Goal: Task Accomplishment & Management: Use online tool/utility

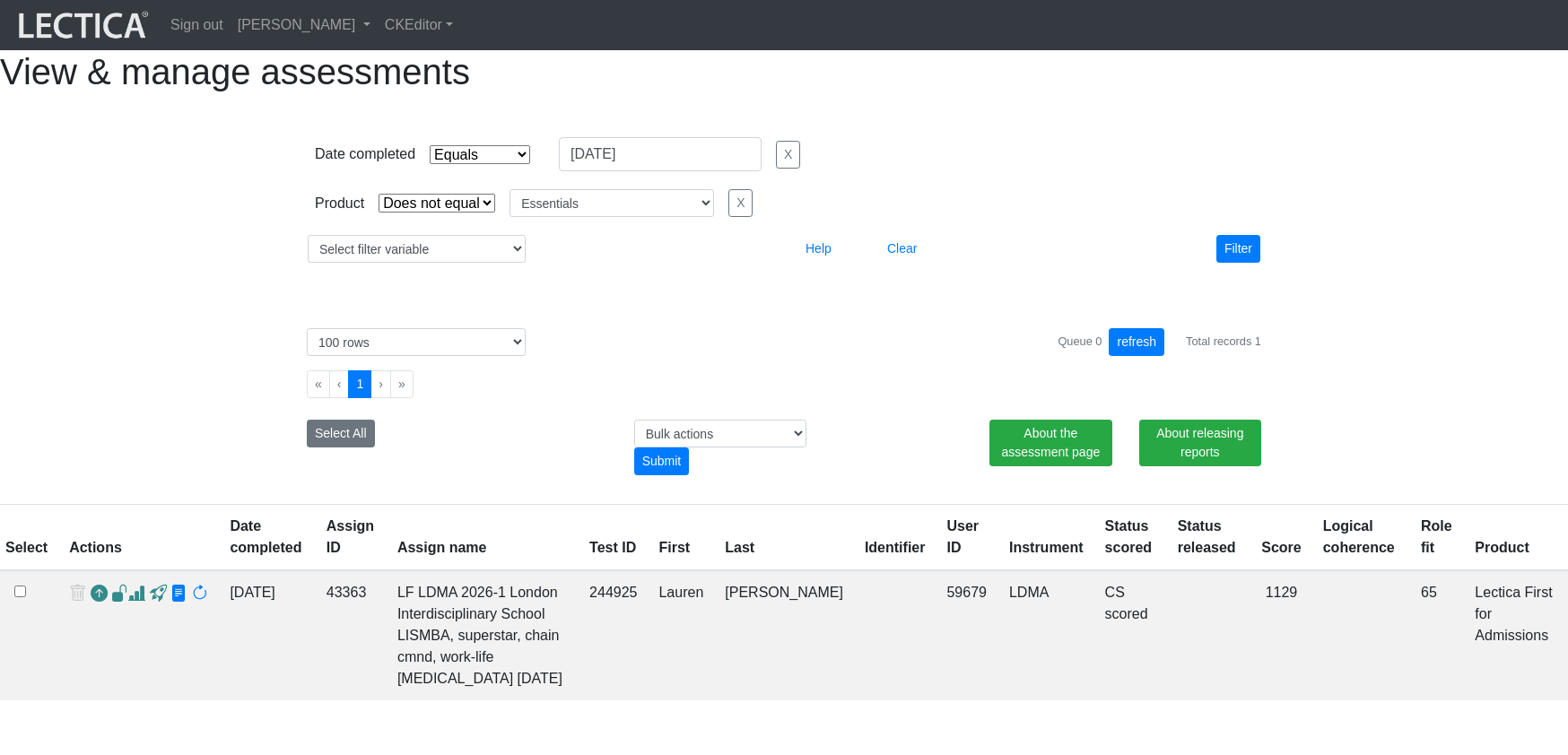
select select "contains"
select select "not_iexact"
select select "Essentials"
select select "100"
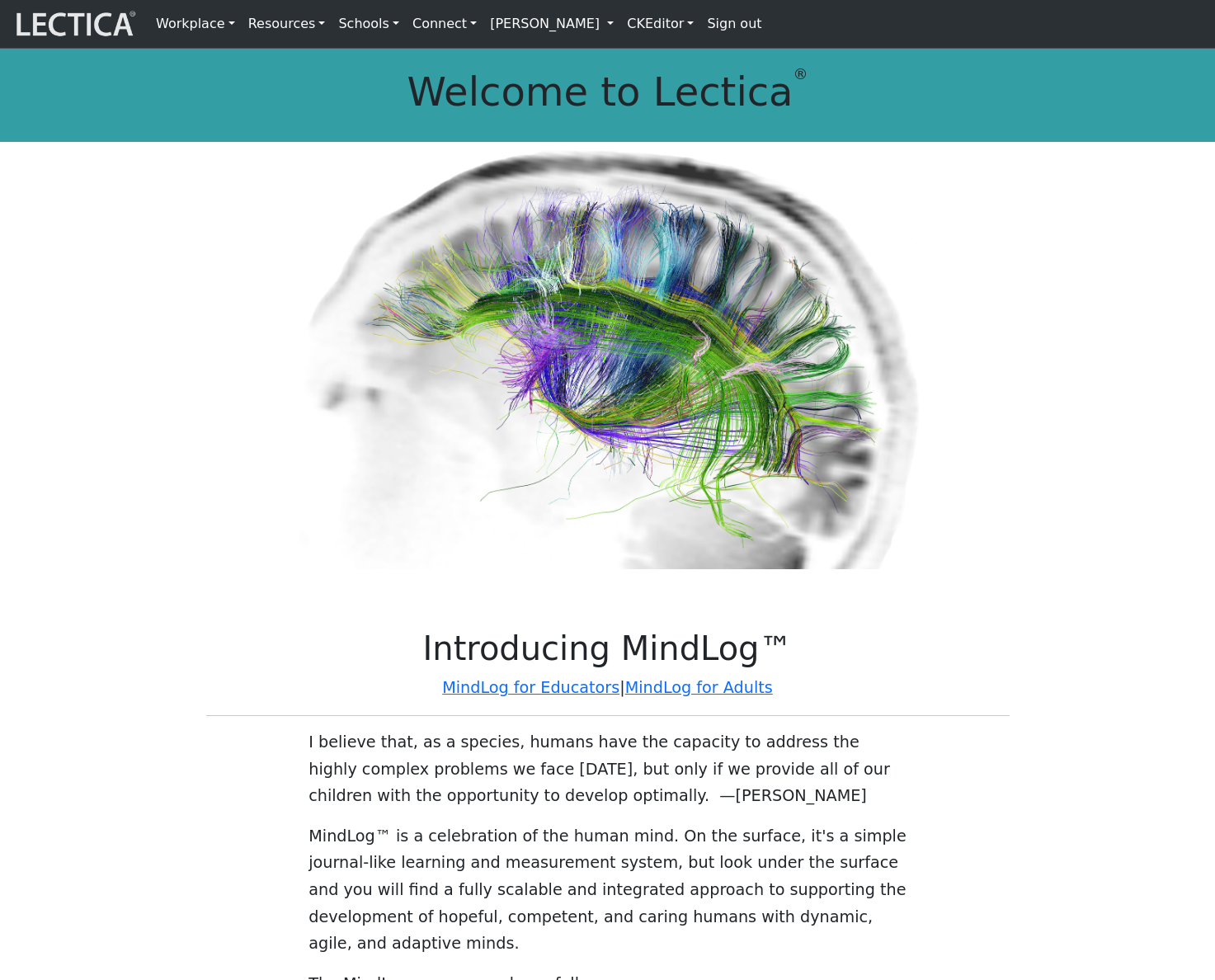
click at [551, 21] on link "[PERSON_NAME]" at bounding box center [552, 23] width 137 height 35
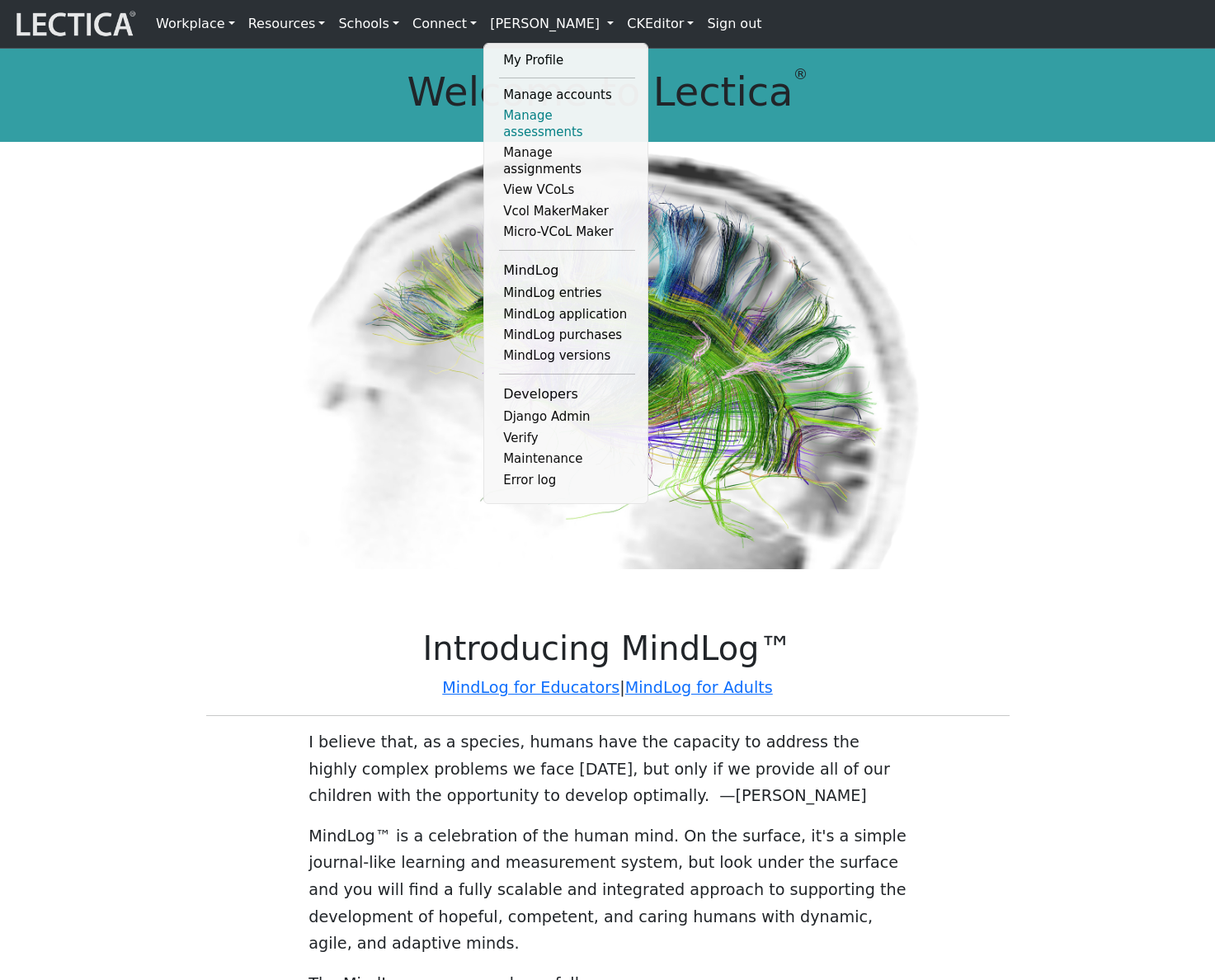
click at [554, 115] on link "Manage assessments" at bounding box center [567, 124] width 136 height 37
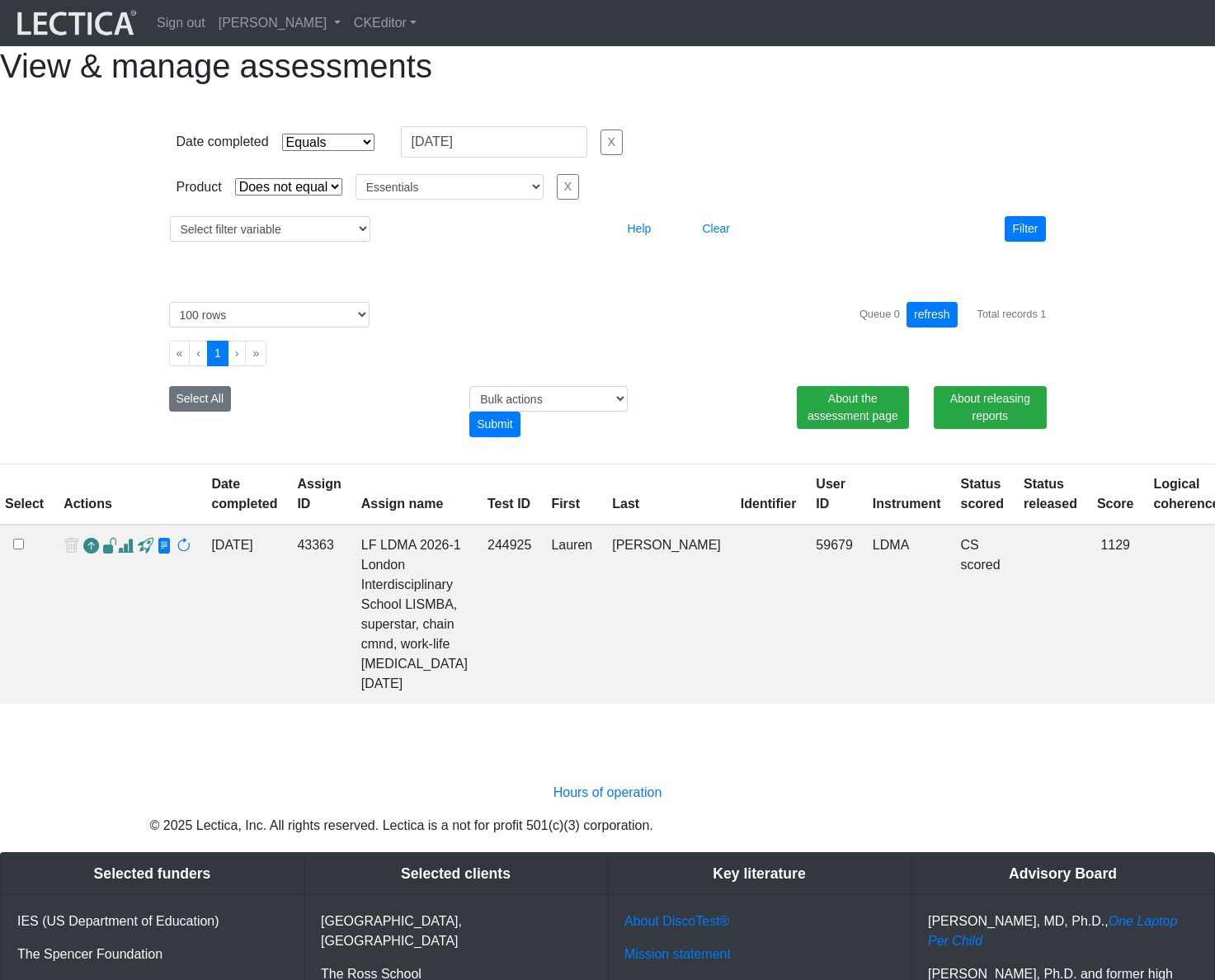
select select "contains"
select select "not_iexact"
select select "Essentials"
select select "100"
